Goal: Transaction & Acquisition: Obtain resource

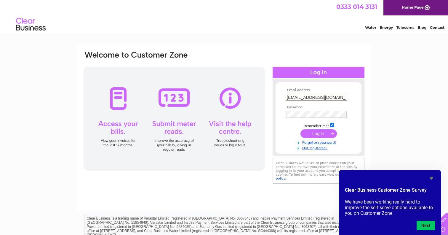
type input "[EMAIL_ADDRESS][DOMAIN_NAME]"
click at [324, 142] on link "Forgotten password?" at bounding box center [319, 142] width 67 height 6
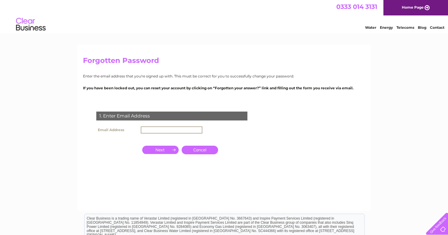
click at [162, 131] on input "text" at bounding box center [172, 129] width 62 height 7
type input "roslin@maccounselling.uk"
click at [165, 150] on input "button" at bounding box center [160, 149] width 36 height 8
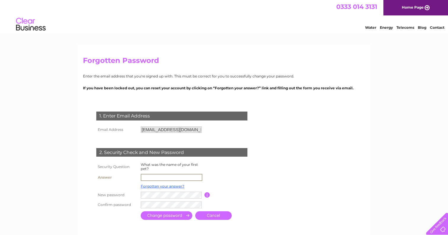
click at [153, 174] on input "text" at bounding box center [172, 177] width 62 height 7
type input "c"
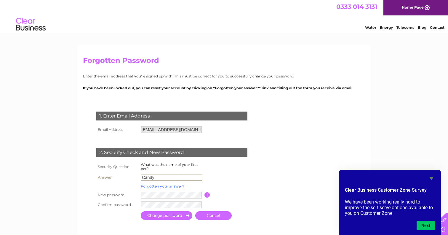
type input "Candy"
click at [166, 214] on input "submit" at bounding box center [167, 215] width 52 height 9
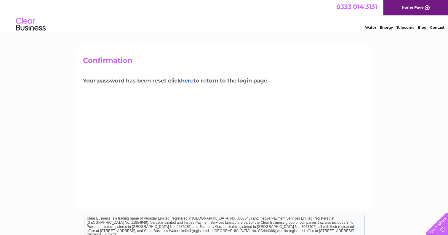
click at [187, 82] on link "here" at bounding box center [187, 80] width 12 height 7
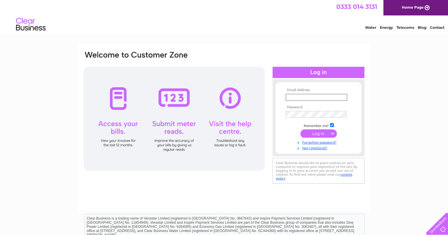
type input "roslin@maccounselling.uk"
click at [318, 133] on input "submit" at bounding box center [318, 133] width 36 height 8
click at [310, 134] on input "submit" at bounding box center [318, 133] width 36 height 8
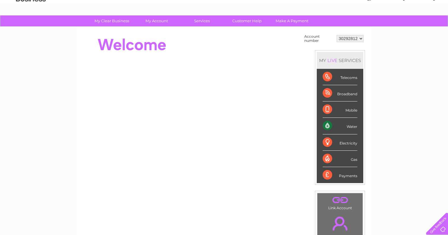
scroll to position [29, 0]
click at [334, 125] on div "Water" at bounding box center [340, 126] width 35 height 16
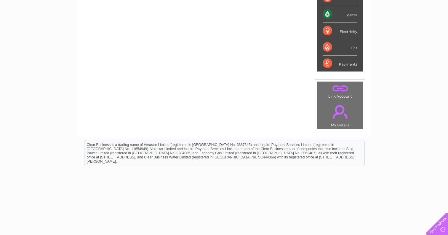
scroll to position [140, 0]
click at [345, 69] on div "Payments" at bounding box center [340, 64] width 35 height 16
click at [344, 66] on div "Payments" at bounding box center [340, 64] width 35 height 16
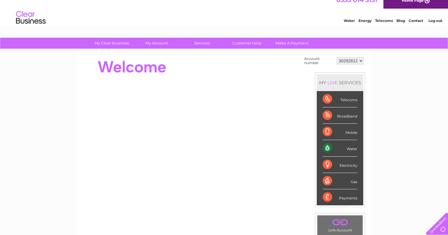
scroll to position [2, 0]
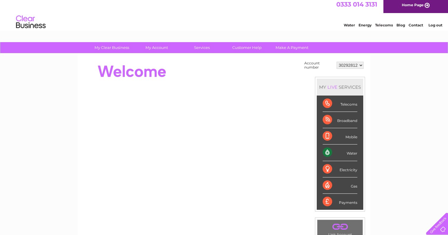
click at [327, 152] on div "Water" at bounding box center [340, 152] width 35 height 16
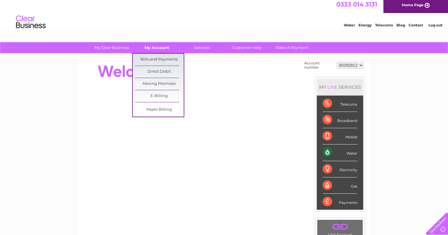
click at [154, 52] on link "My Account" at bounding box center [156, 47] width 49 height 11
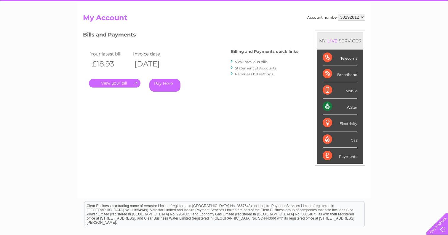
scroll to position [52, 0]
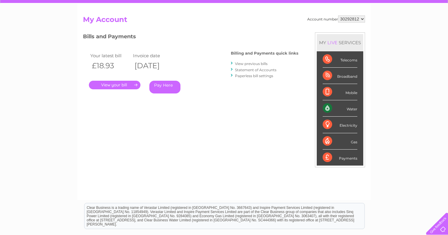
click at [249, 64] on link "View previous bills" at bounding box center [251, 63] width 33 height 4
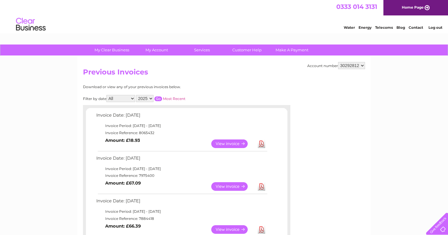
click at [171, 98] on link "Most Recent" at bounding box center [174, 98] width 23 height 4
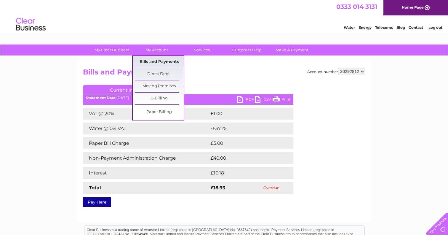
click at [159, 64] on link "Bills and Payments" at bounding box center [159, 62] width 49 height 12
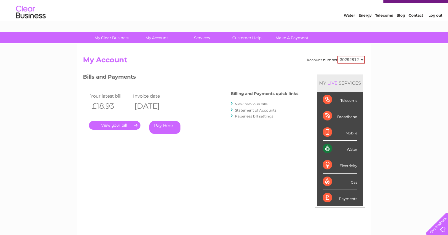
scroll to position [13, 0]
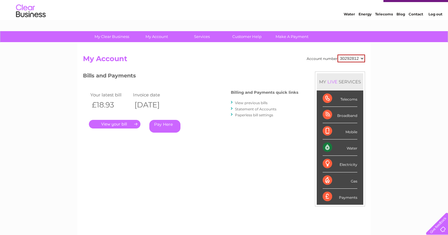
click at [249, 103] on link "View previous bills" at bounding box center [251, 102] width 33 height 4
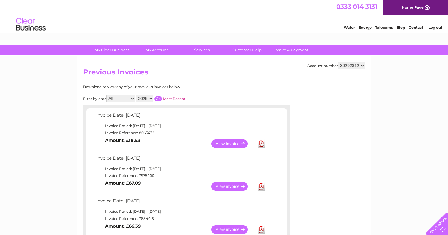
select select "2024"
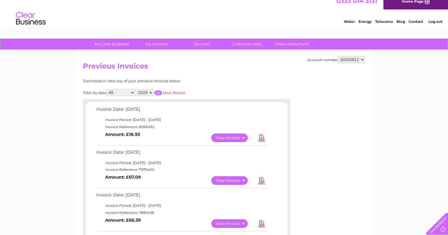
scroll to position [6, 0]
click at [162, 92] on input "button" at bounding box center [158, 92] width 8 height 5
click at [162, 91] on input "button" at bounding box center [158, 92] width 8 height 5
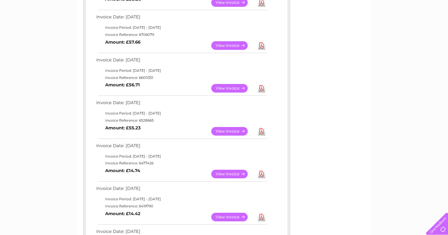
scroll to position [305, 0]
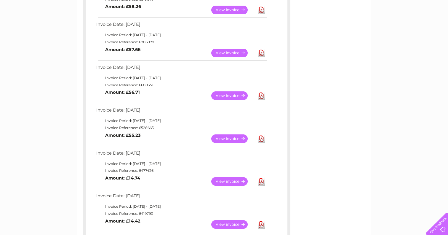
click at [221, 134] on link "View" at bounding box center [233, 138] width 44 height 9
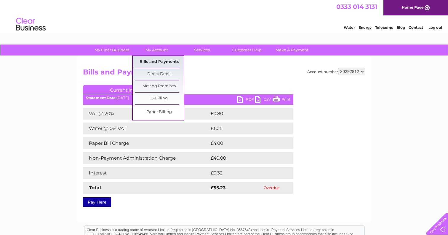
click at [150, 61] on link "Bills and Payments" at bounding box center [159, 62] width 49 height 12
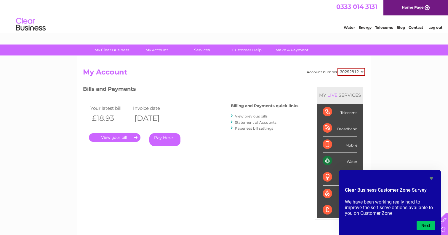
click at [251, 121] on link "Statement of Accounts" at bounding box center [255, 122] width 41 height 4
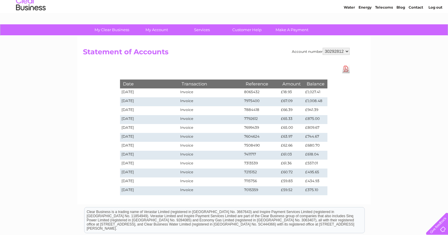
scroll to position [23, 0]
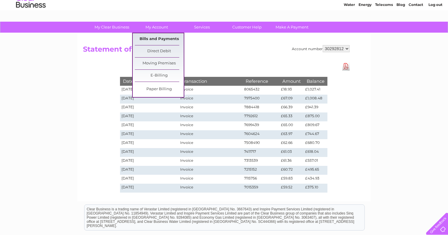
click at [150, 41] on link "Bills and Payments" at bounding box center [159, 39] width 49 height 12
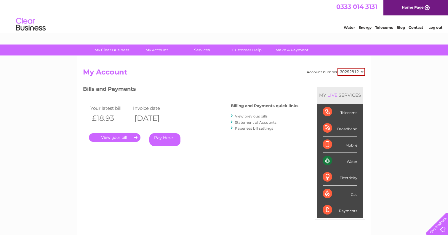
click at [255, 116] on link "View previous bills" at bounding box center [251, 116] width 33 height 4
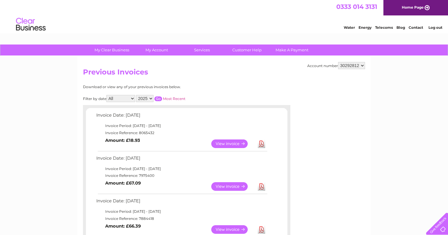
click at [226, 140] on link "View" at bounding box center [233, 143] width 44 height 9
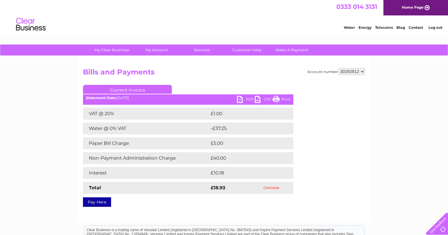
click at [241, 99] on link "PDF" at bounding box center [246, 100] width 18 height 9
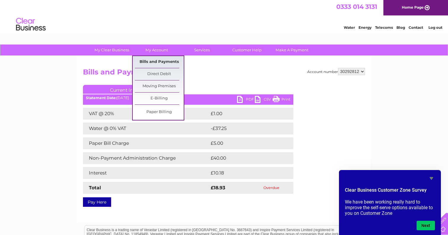
click at [154, 64] on link "Bills and Payments" at bounding box center [159, 62] width 49 height 12
click at [154, 60] on link "Bills and Payments" at bounding box center [159, 62] width 49 height 12
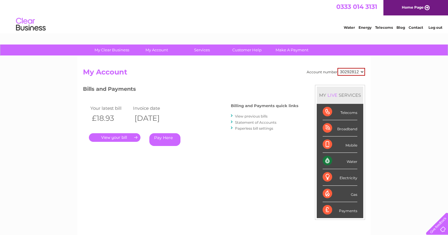
click at [238, 120] on link "Statement of Accounts" at bounding box center [255, 122] width 41 height 4
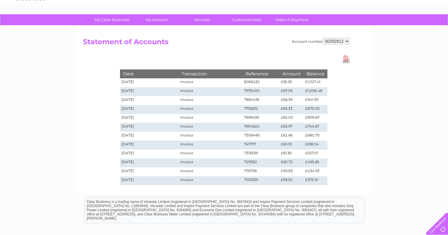
scroll to position [31, 0]
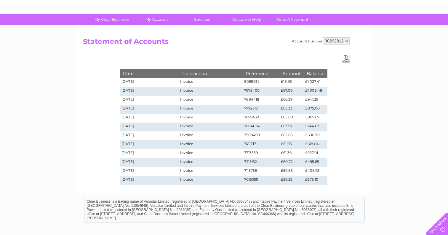
click at [344, 60] on link "Download Pdf" at bounding box center [345, 58] width 7 height 9
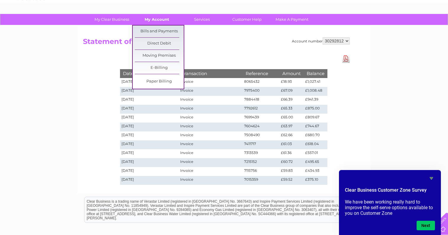
click at [148, 20] on link "My Account" at bounding box center [156, 19] width 49 height 11
click at [148, 32] on link "Bills and Payments" at bounding box center [159, 31] width 49 height 12
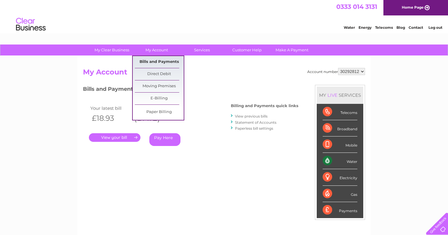
click at [168, 63] on link "Bills and Payments" at bounding box center [159, 62] width 49 height 12
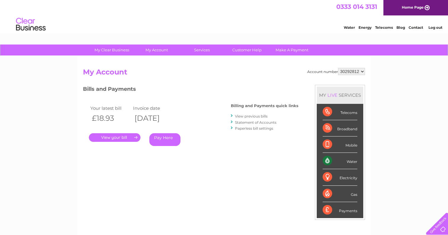
click at [255, 116] on link "View previous bills" at bounding box center [251, 116] width 33 height 4
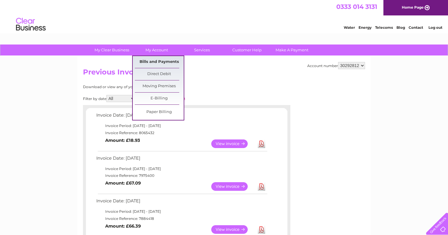
click at [150, 63] on link "Bills and Payments" at bounding box center [159, 62] width 49 height 12
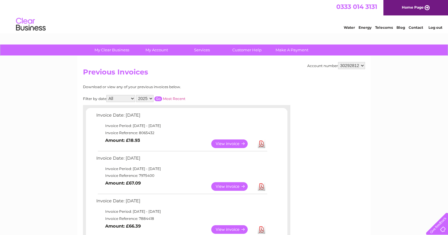
click at [231, 145] on link "View" at bounding box center [233, 143] width 44 height 9
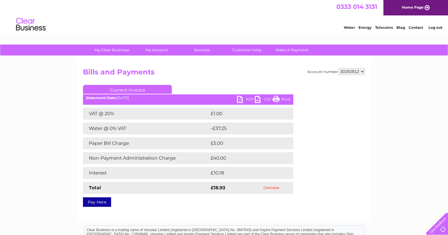
click at [236, 98] on div "Statement Date: [DATE]" at bounding box center [188, 98] width 210 height 4
click at [239, 96] on link "PDF" at bounding box center [246, 100] width 18 height 9
